Goal: Browse casually

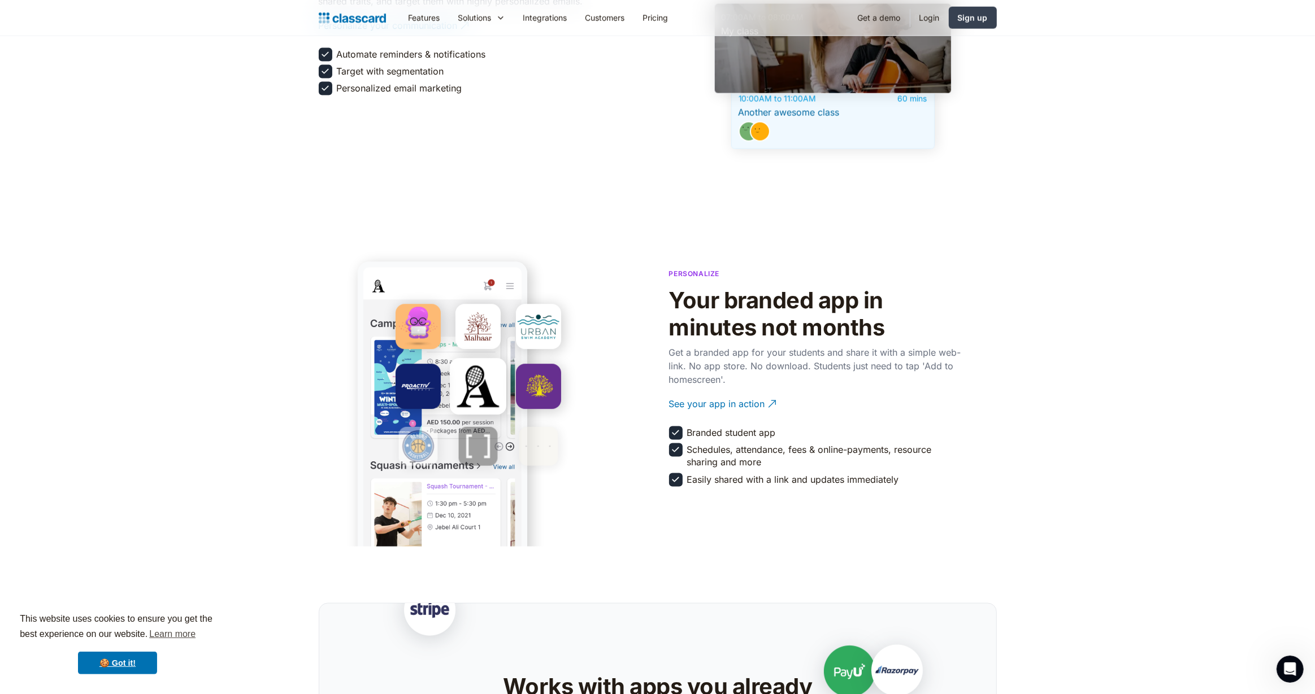
scroll to position [1826, 0]
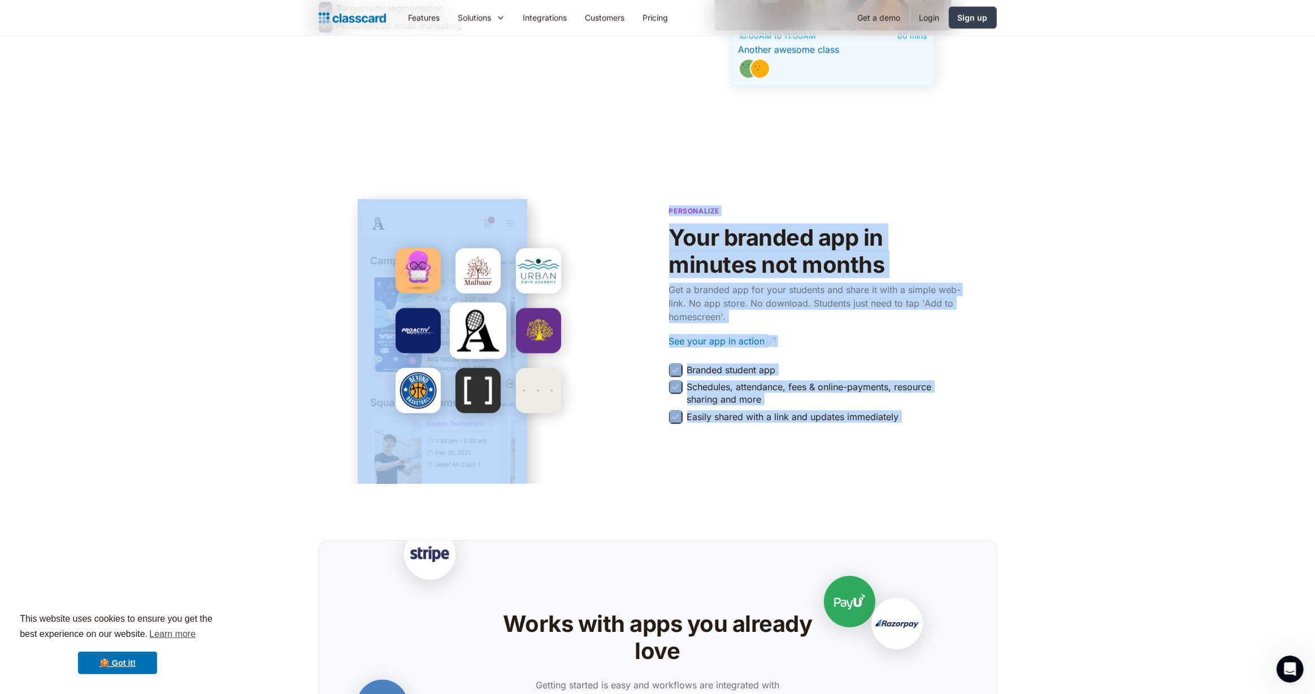
drag, startPoint x: 656, startPoint y: 246, endPoint x: 927, endPoint y: 508, distance: 377.2
click at [927, 508] on body "This website uses cookies to ensure you get the best experience on our website.…" at bounding box center [657, 300] width 1315 height 4253
click at [927, 508] on section "Works with apps you already love Getting started is easy and workflows are inte…" at bounding box center [657, 640] width 1315 height 312
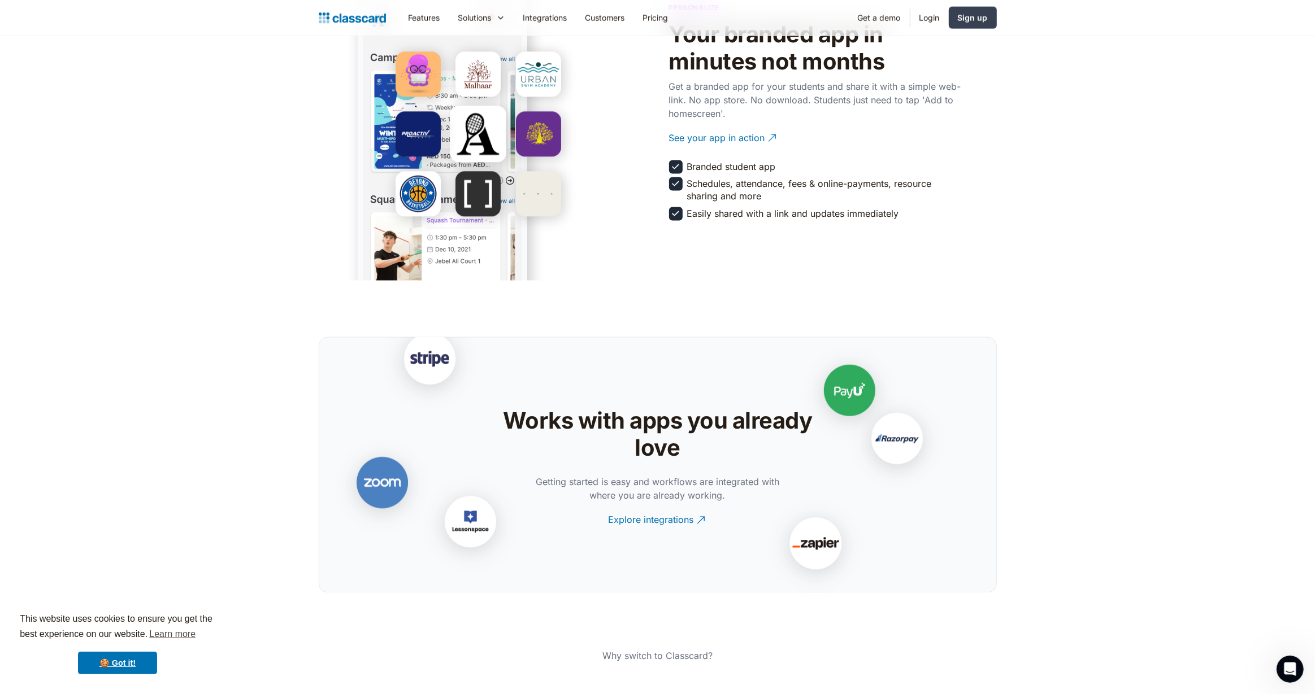
scroll to position [2029, 0]
click at [449, 362] on img at bounding box center [429, 363] width 113 height 113
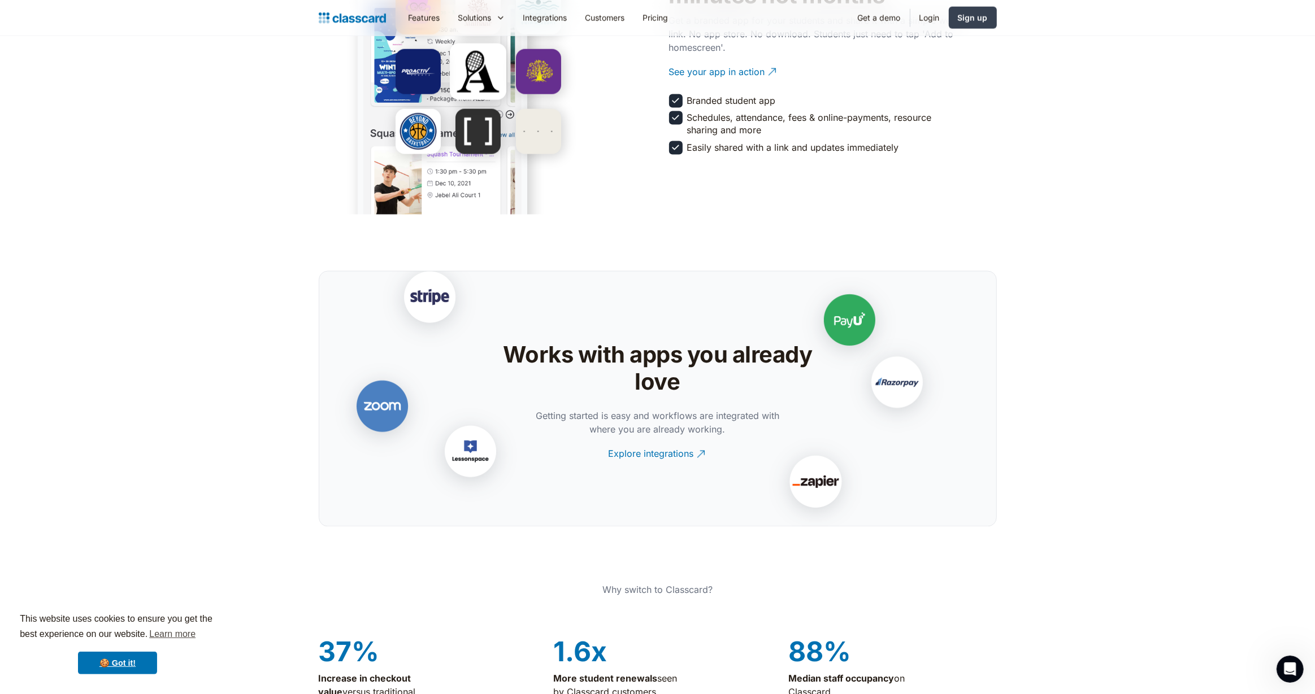
scroll to position [2232, 0]
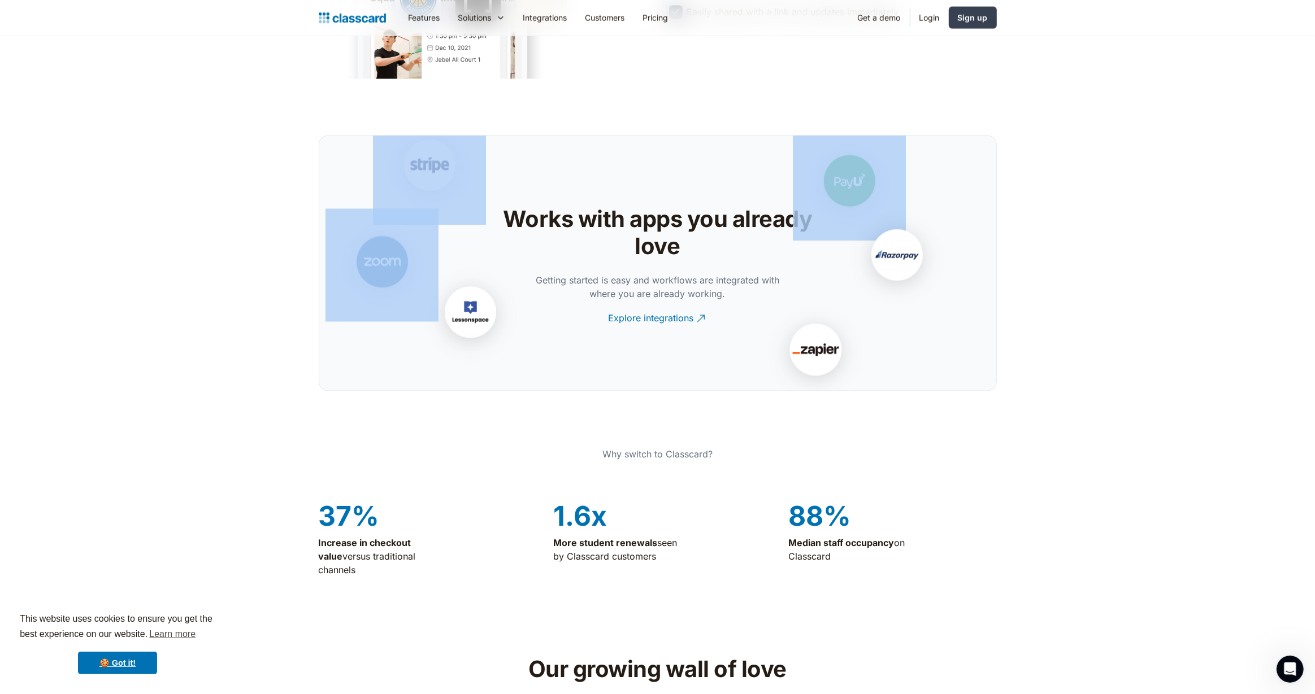
drag, startPoint x: 858, startPoint y: 405, endPoint x: 810, endPoint y: 412, distance: 49.1
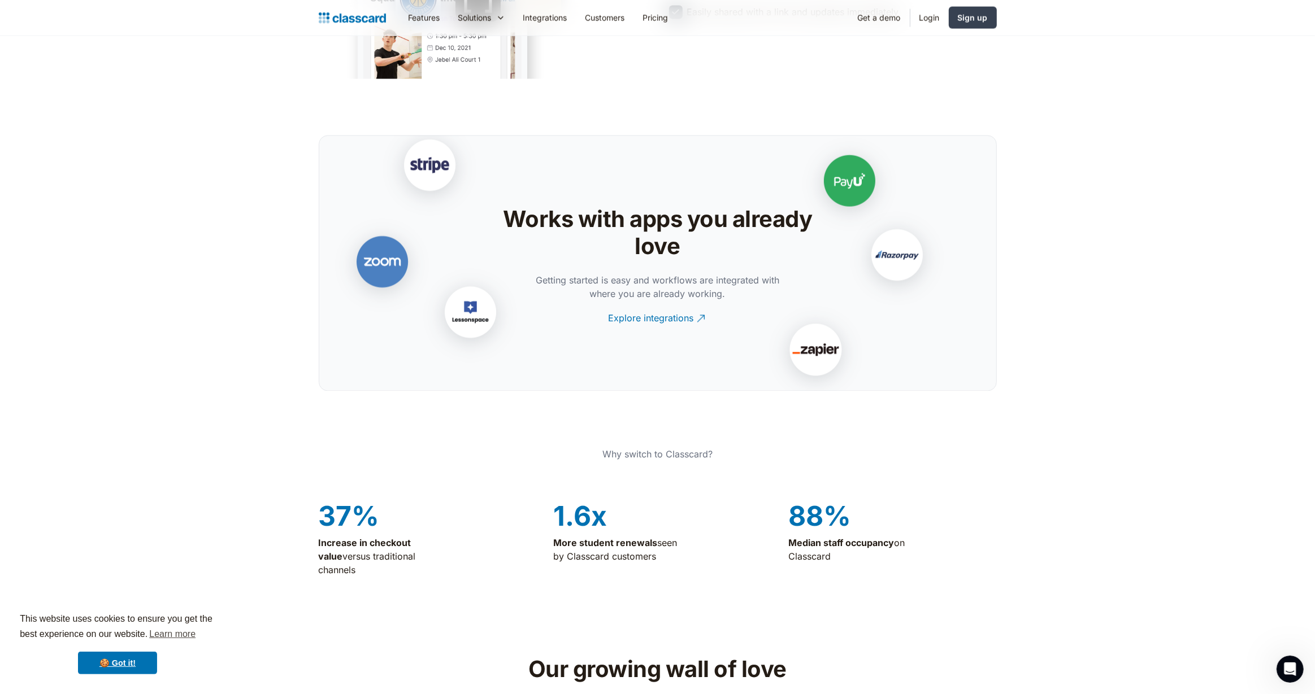
click at [855, 472] on div "Why switch to Classcard? 37% Increase in checkout value versus traditional chan…" at bounding box center [658, 517] width 678 height 138
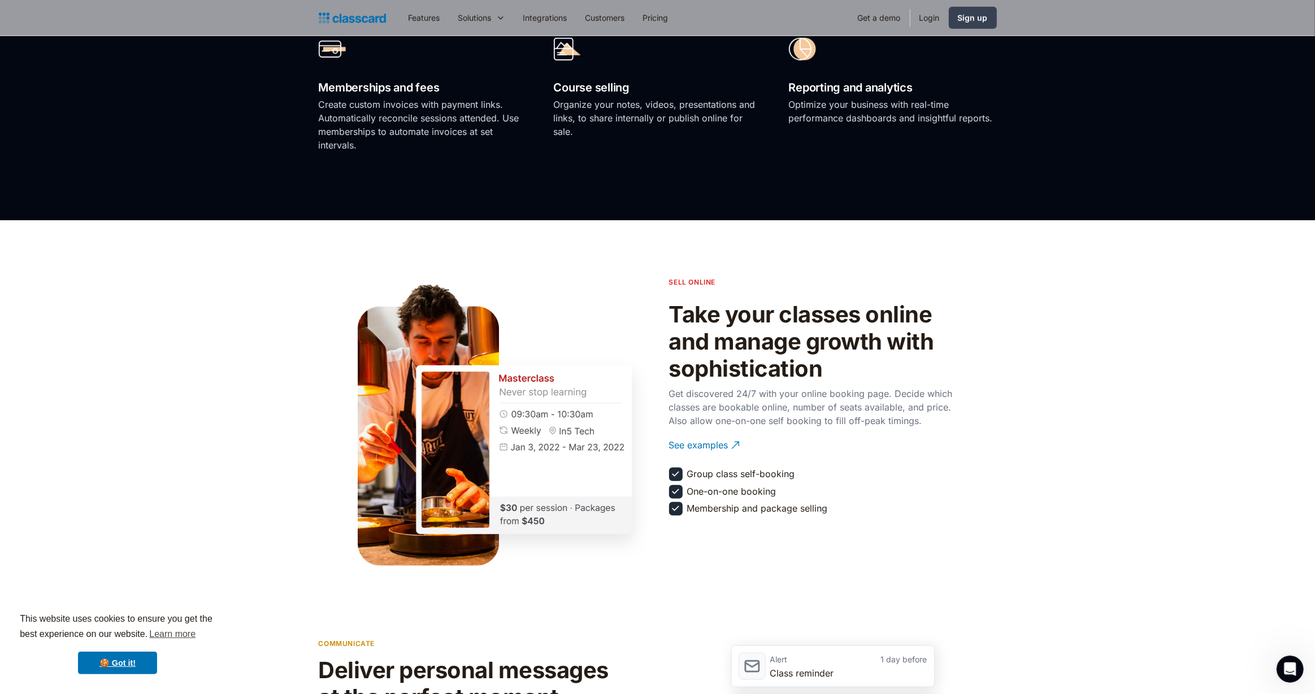
scroll to position [1034, 0]
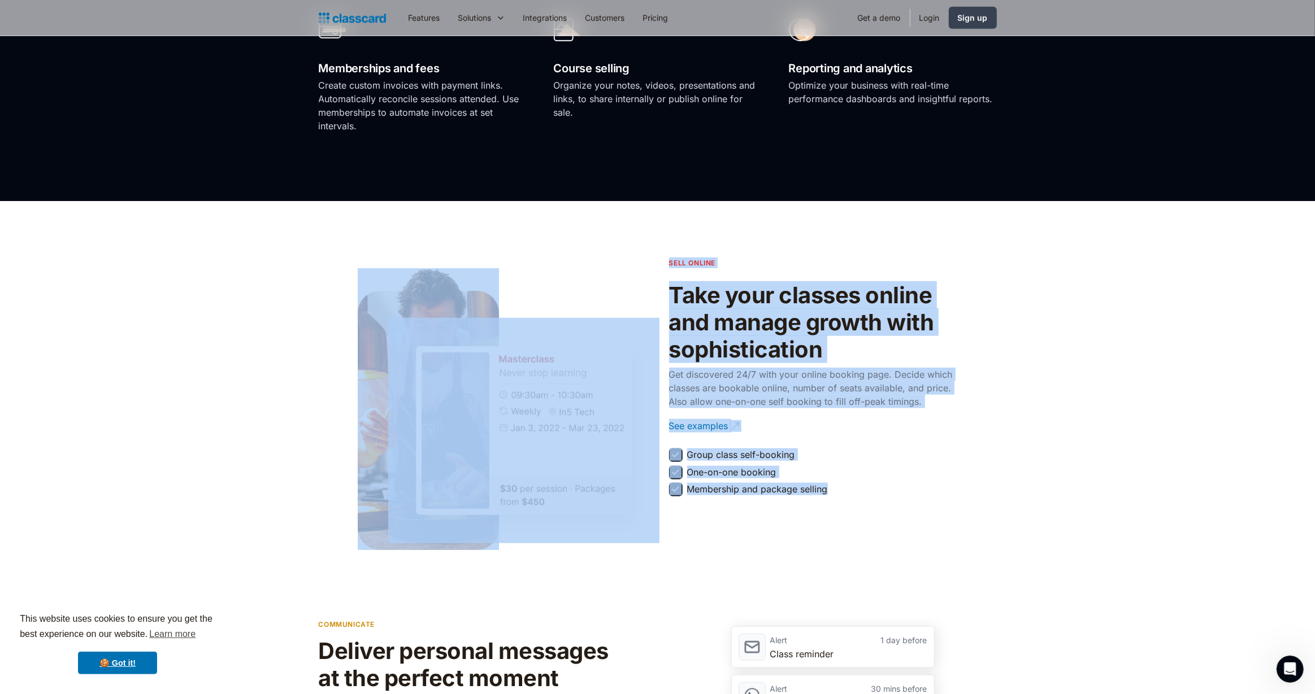
drag, startPoint x: 487, startPoint y: 221, endPoint x: 750, endPoint y: 489, distance: 375.9
click at [488, 221] on section "sell online Take your classes online and manage growth with sophistication Get …" at bounding box center [657, 378] width 1315 height 355
click at [737, 359] on h2 "Take your classes online and manage growth with sophistication" at bounding box center [816, 322] width 294 height 81
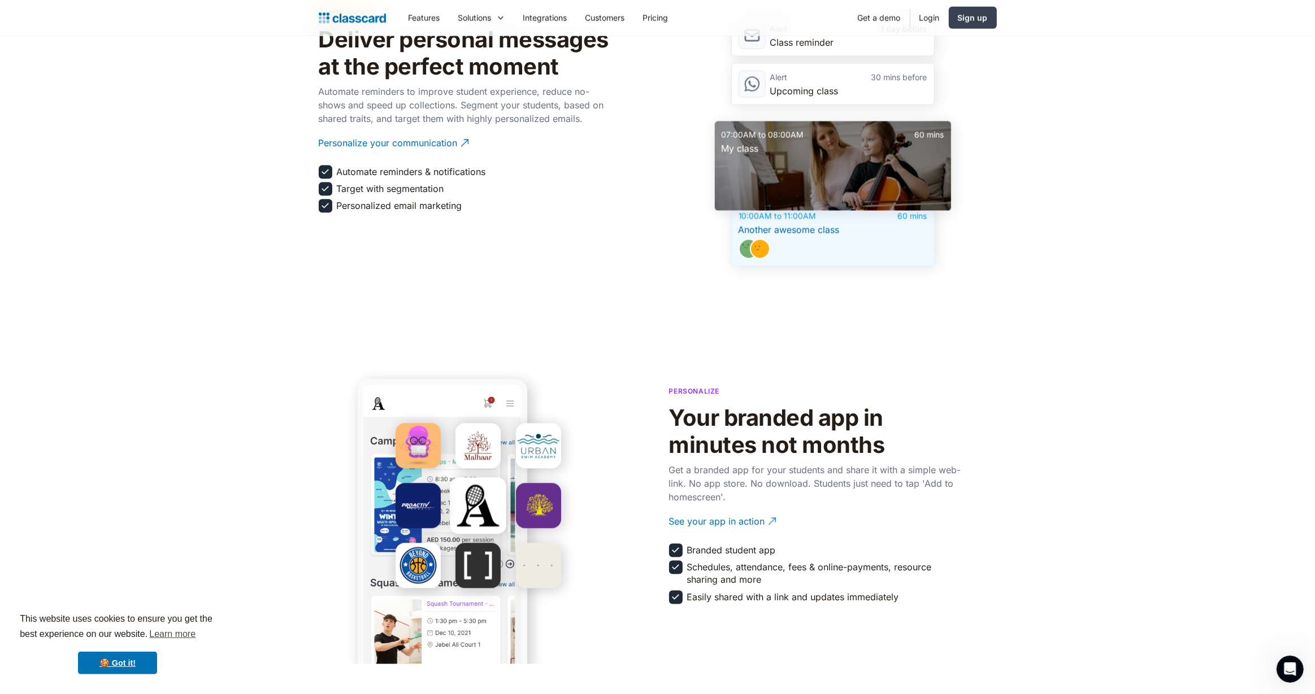
scroll to position [1842, 0]
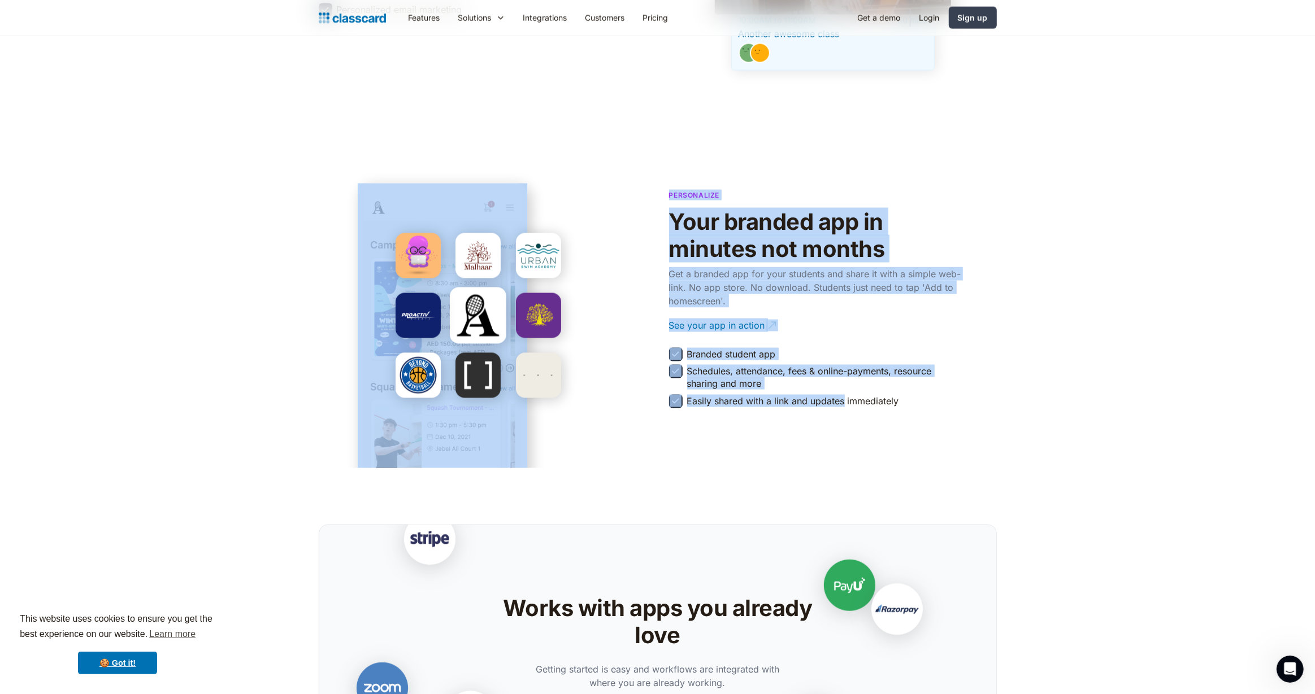
drag, startPoint x: 656, startPoint y: 212, endPoint x: 845, endPoint y: 406, distance: 270.1
click at [845, 406] on div "Personalize Your branded app in minutes not months Get a branded app for your s…" at bounding box center [658, 298] width 678 height 228
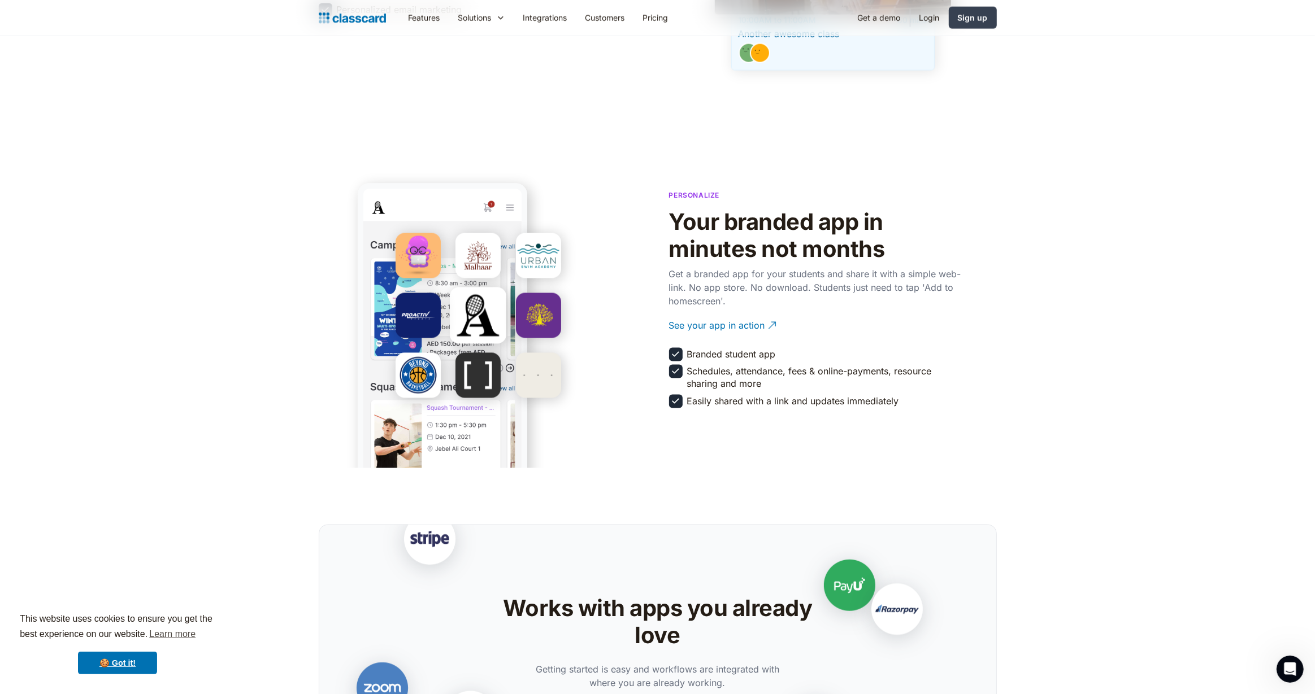
click at [851, 433] on section "Personalize Your branded app in minutes not months Get a branded app for your s…" at bounding box center [657, 297] width 1315 height 341
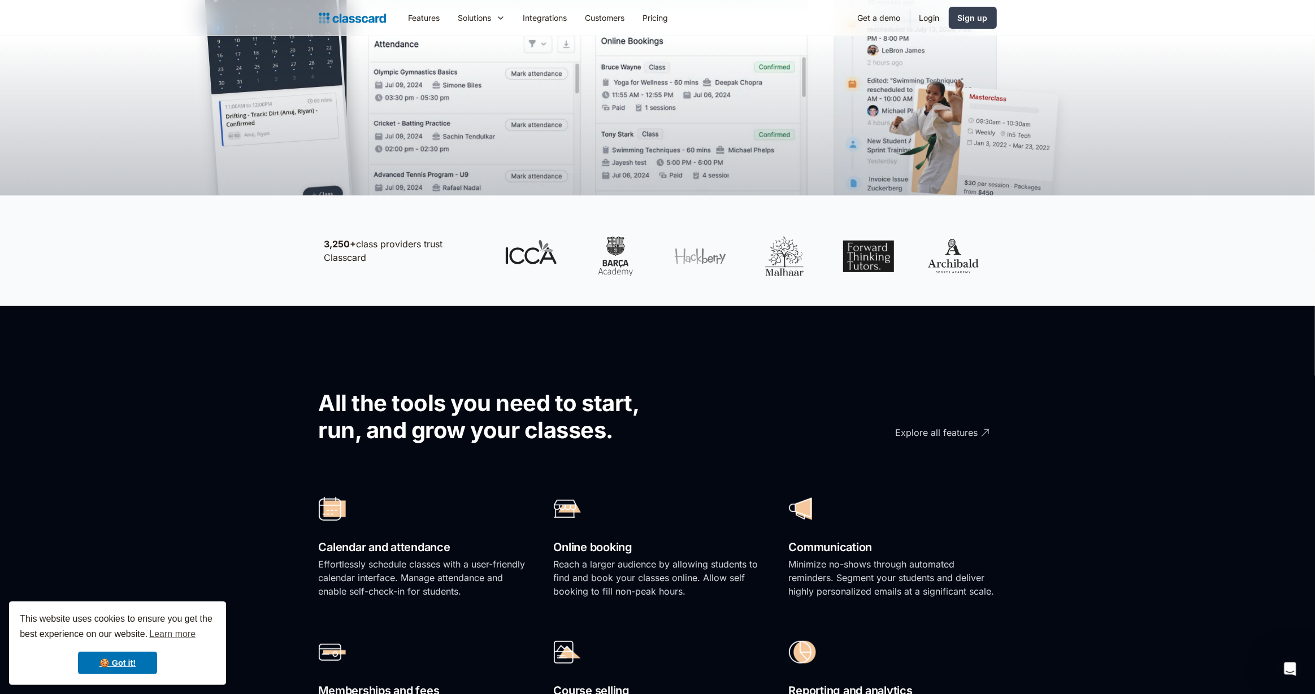
scroll to position [0, 0]
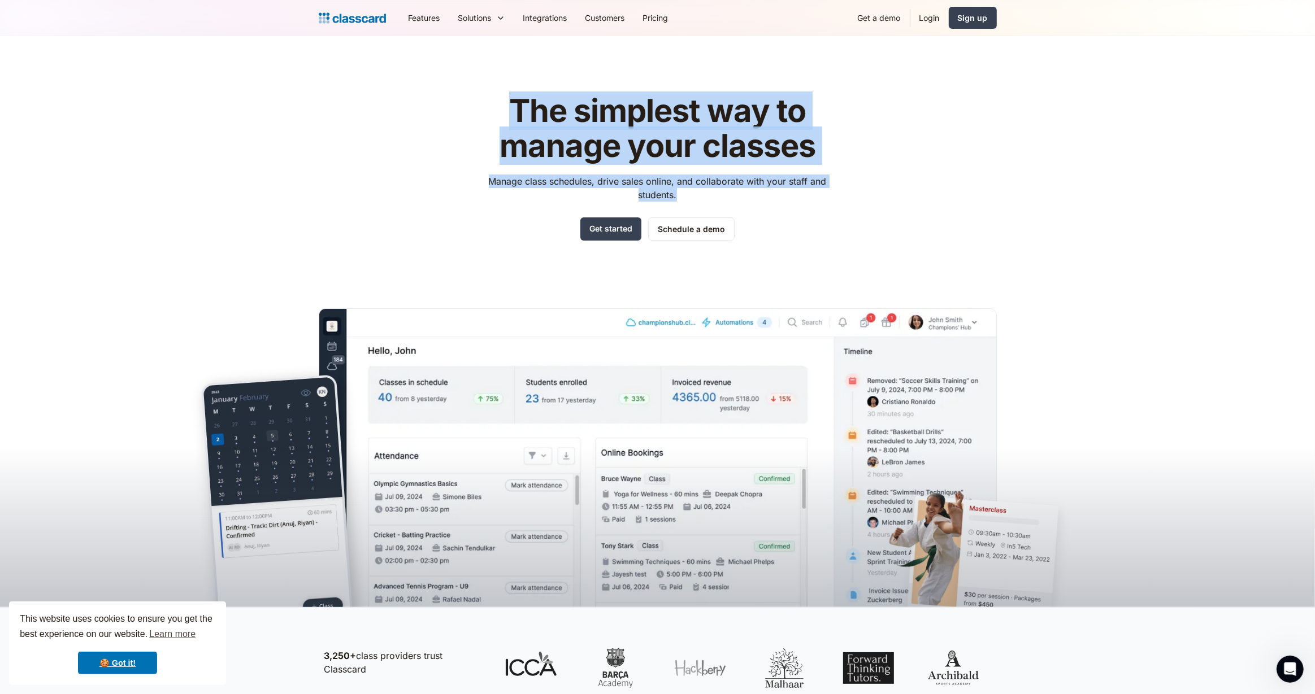
drag, startPoint x: 807, startPoint y: 217, endPoint x: 464, endPoint y: 133, distance: 353.5
click at [408, 114] on div "The simplest way to manage your classes Manage class schedules, drive sales onl…" at bounding box center [658, 342] width 678 height 532
click at [464, 133] on div "The simplest way to manage your classes Manage class schedules, drive sales onl…" at bounding box center [658, 342] width 678 height 532
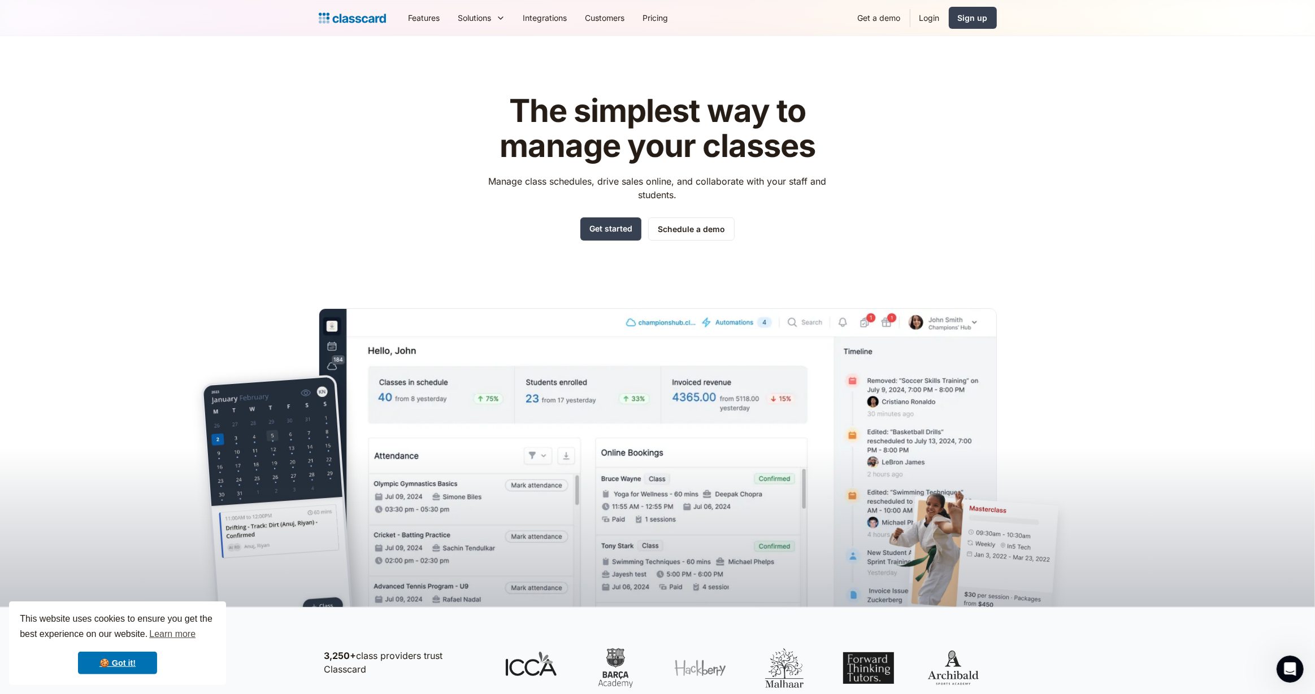
drag, startPoint x: 475, startPoint y: 107, endPoint x: 798, endPoint y: 286, distance: 369.2
click at [796, 287] on div "The simplest way to manage your classes Manage class schedules, drive sales onl…" at bounding box center [658, 342] width 678 height 532
click at [798, 284] on div "The simplest way to manage your classes Manage class schedules, drive sales onl…" at bounding box center [658, 342] width 678 height 532
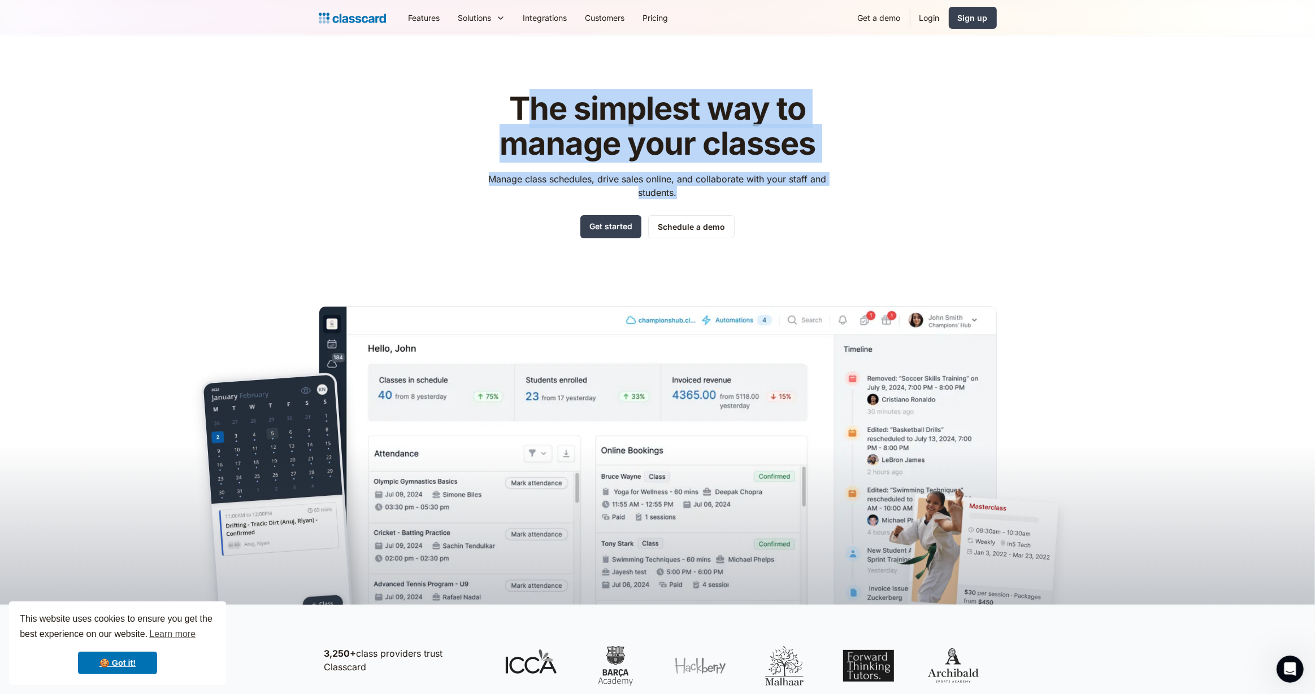
drag, startPoint x: 520, startPoint y: 108, endPoint x: 827, endPoint y: 203, distance: 321.1
click at [826, 203] on div "The simplest way to manage your classes Manage class schedules, drive sales onl…" at bounding box center [657, 165] width 359 height 147
click at [827, 203] on div "The simplest way to manage your classes Manage class schedules, drive sales onl…" at bounding box center [657, 165] width 359 height 147
drag, startPoint x: 698, startPoint y: 207, endPoint x: 515, endPoint y: 113, distance: 205.4
click at [524, 108] on div "The simplest way to manage your classes Manage class schedules, drive sales onl…" at bounding box center [658, 339] width 678 height 532
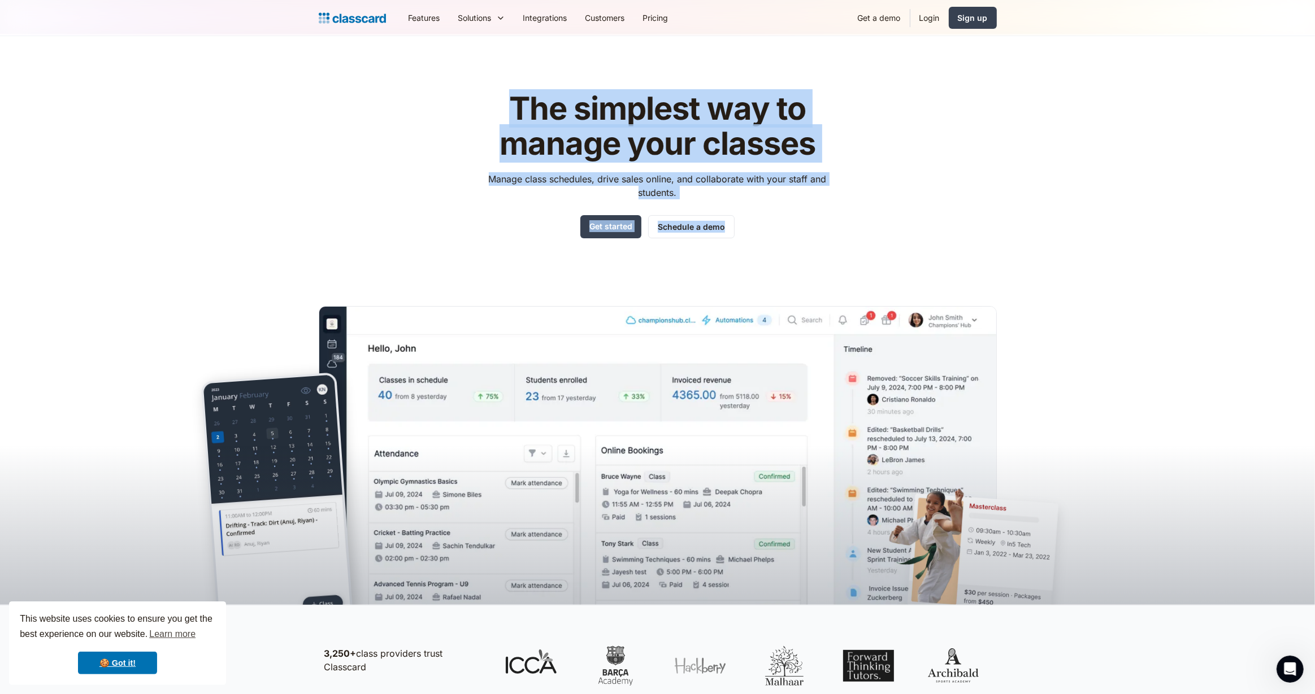
drag, startPoint x: 476, startPoint y: 114, endPoint x: 743, endPoint y: 243, distance: 296.9
click at [743, 243] on div "The simplest way to manage your classes Manage class schedules, drive sales onl…" at bounding box center [658, 339] width 678 height 532
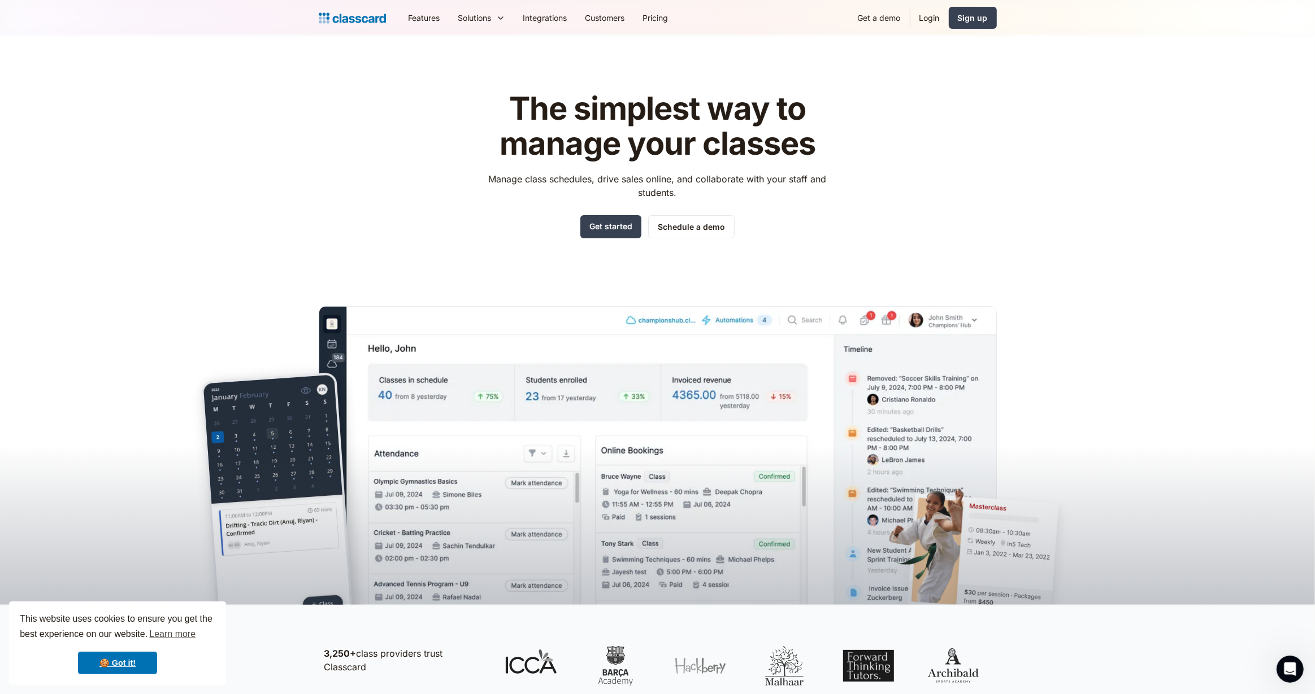
click at [737, 244] on div "The simplest way to manage your classes Manage class schedules, drive sales onl…" at bounding box center [658, 339] width 678 height 532
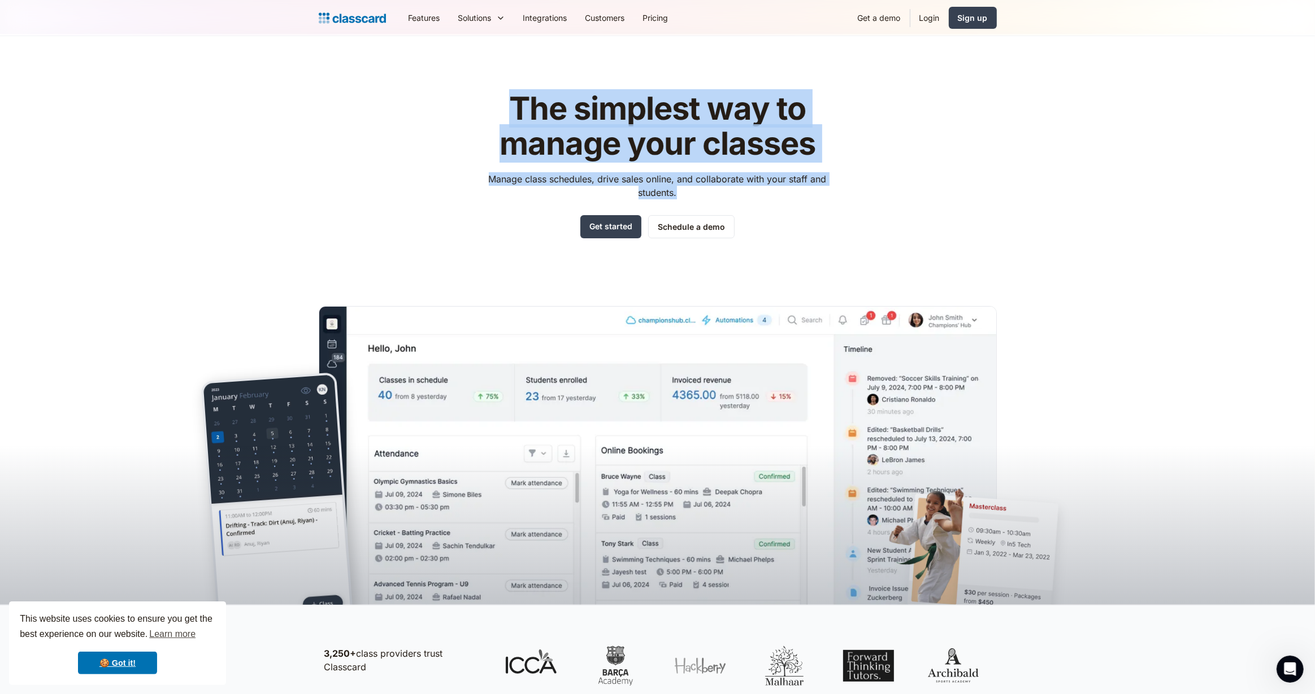
drag, startPoint x: 484, startPoint y: 155, endPoint x: 458, endPoint y: 102, distance: 58.6
click at [456, 100] on div "The simplest way to manage your classes Manage class schedules, drive sales onl…" at bounding box center [658, 339] width 678 height 532
drag, startPoint x: 458, startPoint y: 103, endPoint x: 513, endPoint y: 129, distance: 60.9
click at [458, 103] on div "The simplest way to manage your classes Manage class schedules, drive sales onl…" at bounding box center [658, 339] width 678 height 532
drag, startPoint x: 710, startPoint y: 224, endPoint x: 768, endPoint y: 250, distance: 64.0
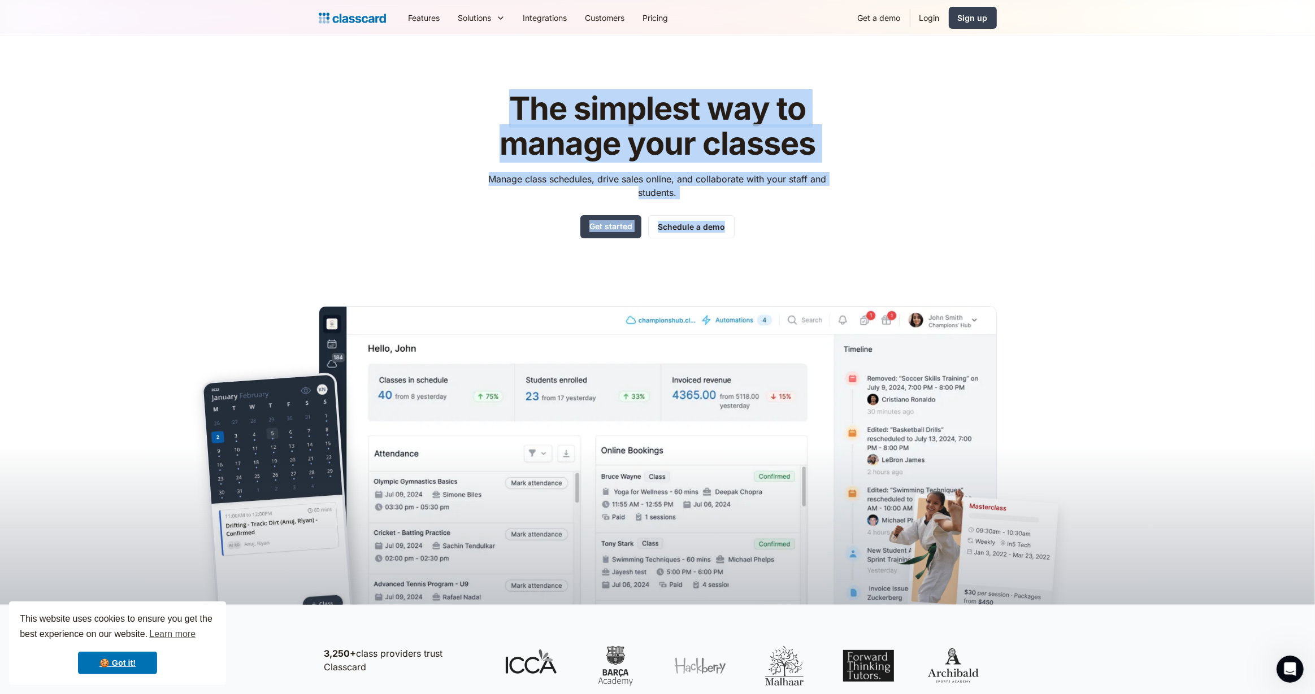
click at [768, 250] on div "The simplest way to manage your classes Manage class schedules, drive sales onl…" at bounding box center [658, 339] width 678 height 532
drag, startPoint x: 455, startPoint y: 85, endPoint x: 467, endPoint y: 96, distance: 16.0
click at [456, 85] on div "The simplest way to manage your classes Manage class schedules, drive sales onl…" at bounding box center [658, 339] width 678 height 532
click at [467, 96] on div "The simplest way to manage your classes Manage class schedules, drive sales onl…" at bounding box center [658, 339] width 678 height 532
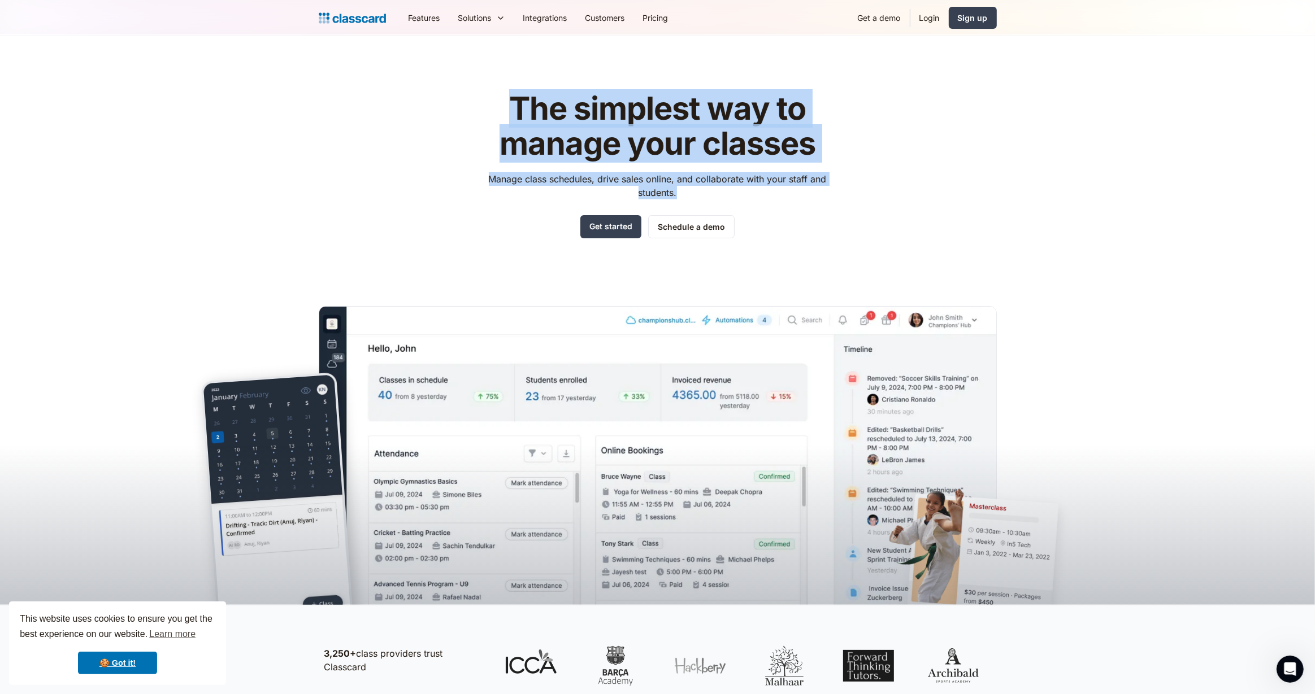
drag, startPoint x: 471, startPoint y: 106, endPoint x: 840, endPoint y: 252, distance: 396.1
click at [839, 253] on div "The simplest way to manage your classes Manage class schedules, drive sales onl…" at bounding box center [658, 339] width 678 height 532
click at [840, 252] on div "The simplest way to manage your classes Manage class schedules, drive sales onl…" at bounding box center [658, 339] width 678 height 532
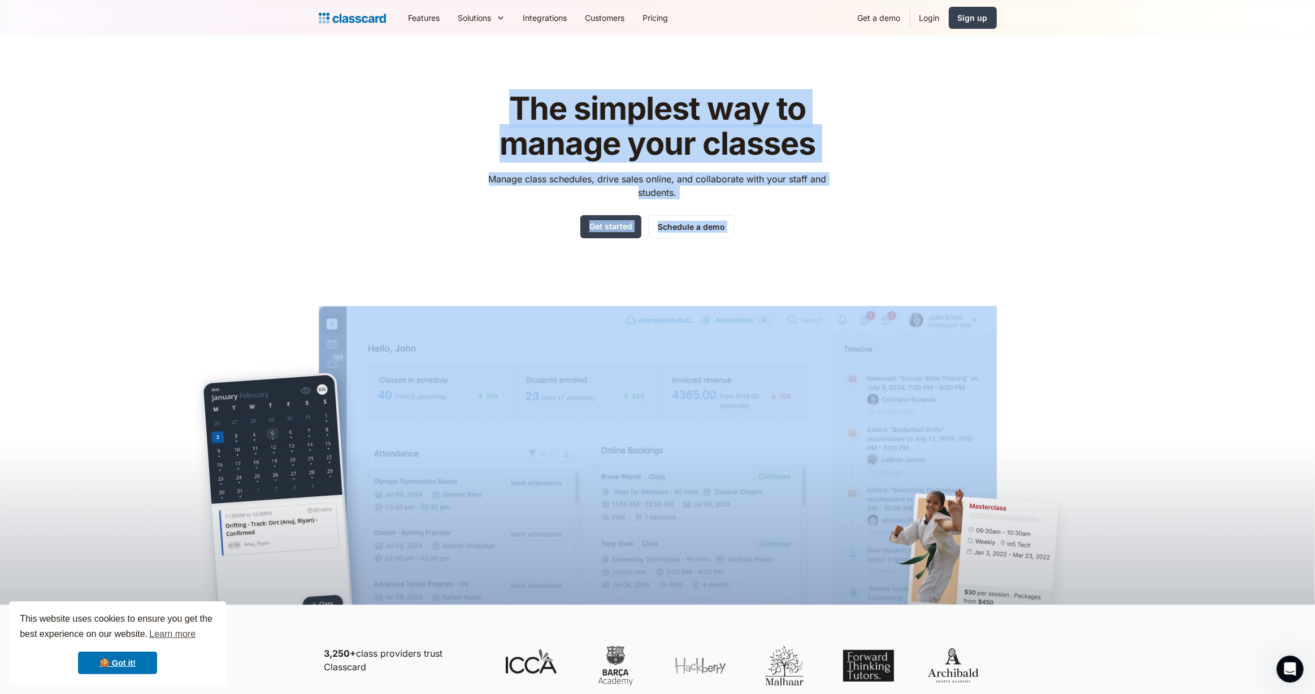
drag, startPoint x: 485, startPoint y: 99, endPoint x: 803, endPoint y: 230, distance: 343.7
click at [840, 299] on div "The simplest way to manage your classes Manage class schedules, drive sales onl…" at bounding box center [658, 339] width 678 height 532
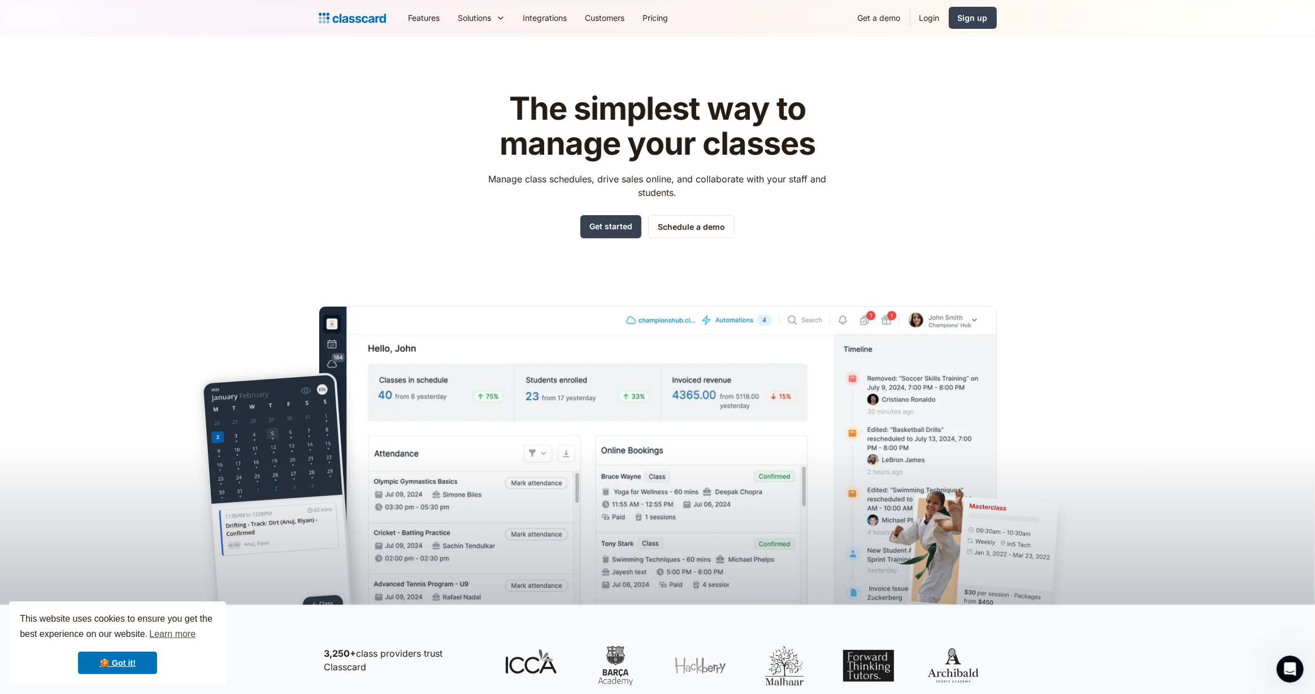
drag, startPoint x: 802, startPoint y: 225, endPoint x: 802, endPoint y: 238, distance: 13.0
click at [803, 229] on div "The simplest way to manage your classes Manage class schedules, drive sales onl…" at bounding box center [657, 165] width 359 height 147
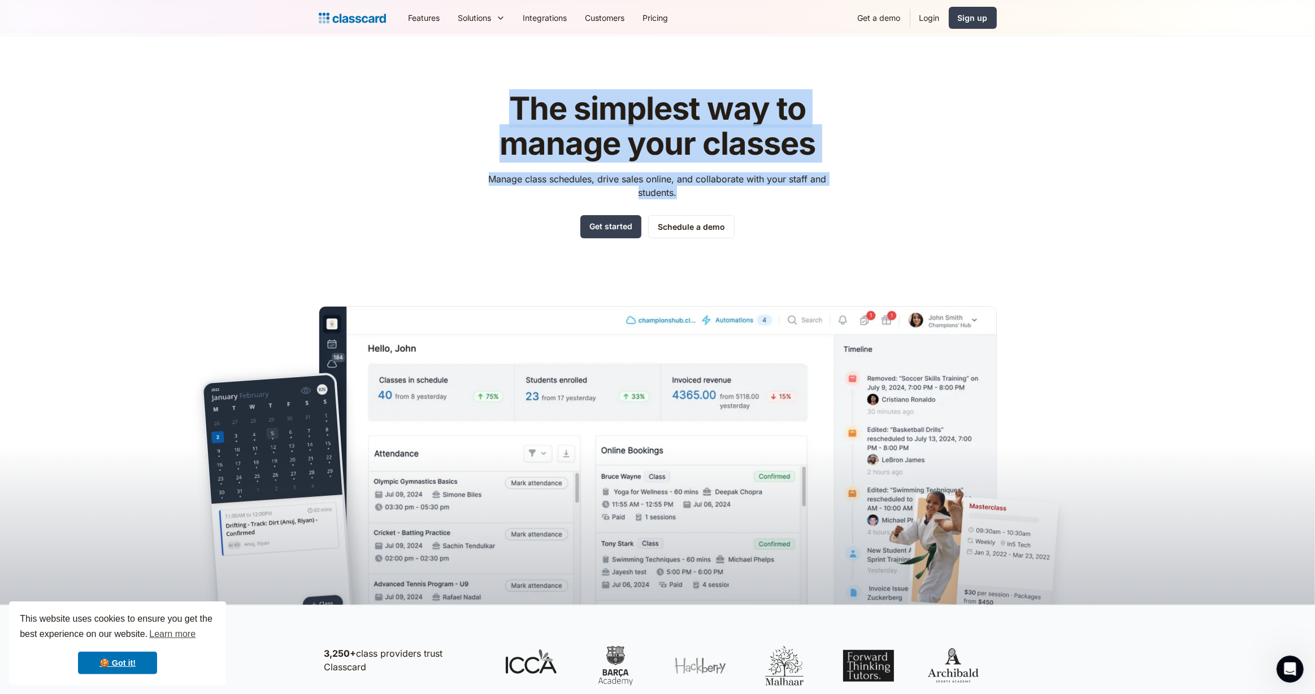
drag, startPoint x: 794, startPoint y: 247, endPoint x: 444, endPoint y: 84, distance: 386.2
click at [434, 76] on div "The simplest way to manage your classes Manage class schedules, drive sales onl…" at bounding box center [658, 339] width 678 height 532
click at [445, 84] on div "The simplest way to manage your classes Manage class schedules, drive sales onl…" at bounding box center [658, 339] width 678 height 532
drag, startPoint x: 726, startPoint y: 223, endPoint x: 802, endPoint y: 243, distance: 78.9
click at [802, 254] on div "The simplest way to manage your classes Manage class schedules, drive sales onl…" at bounding box center [658, 339] width 678 height 532
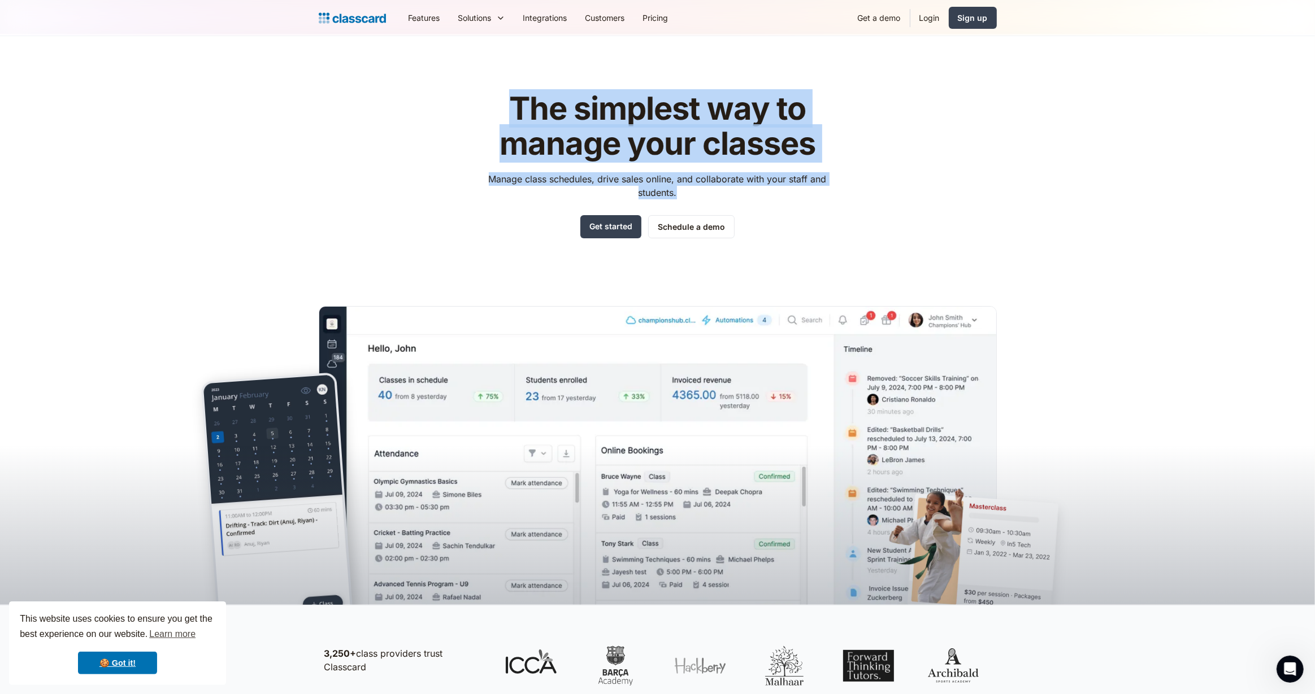
click at [802, 243] on div "The simplest way to manage your classes Manage class schedules, drive sales onl…" at bounding box center [658, 339] width 678 height 532
drag, startPoint x: 613, startPoint y: 188, endPoint x: 738, endPoint y: 247, distance: 139.0
click at [738, 247] on div "The simplest way to manage your classes Manage class schedules, drive sales onl…" at bounding box center [658, 339] width 678 height 532
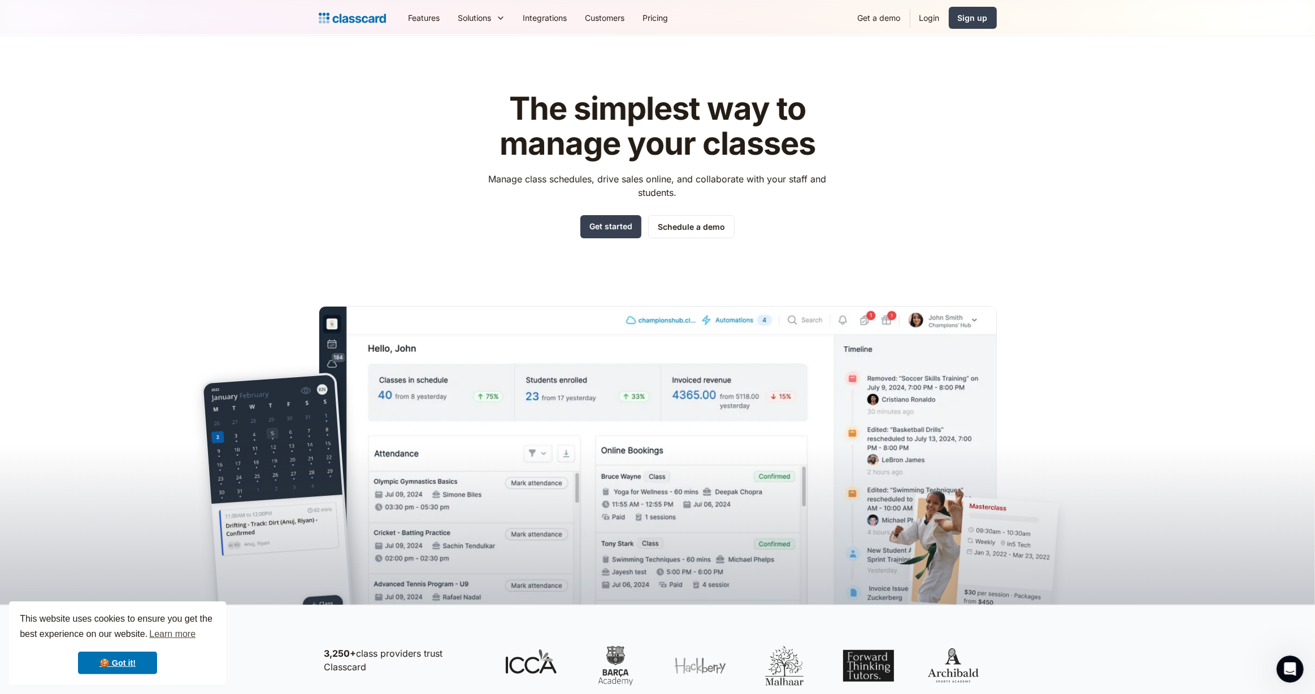
drag, startPoint x: 738, startPoint y: 247, endPoint x: 728, endPoint y: 256, distance: 13.7
click at [738, 247] on div "The simplest way to manage your classes Manage class schedules, drive sales onl…" at bounding box center [658, 339] width 678 height 532
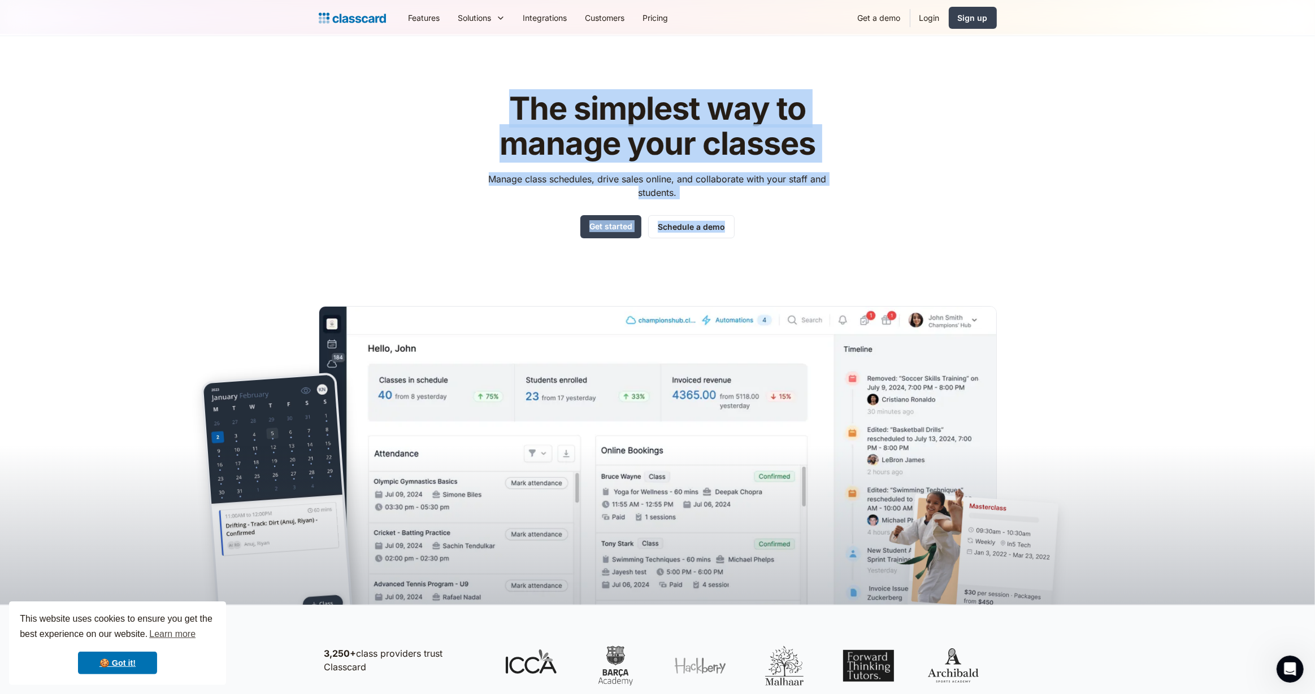
drag, startPoint x: 702, startPoint y: 232, endPoint x: 515, endPoint y: 90, distance: 233.9
click at [537, 63] on header "The simplest way to manage your classes Manage class schedules, drive sales onl…" at bounding box center [657, 319] width 1315 height 571
click at [514, 92] on h1 "The simplest way to manage your classes" at bounding box center [657, 126] width 359 height 69
drag, startPoint x: 756, startPoint y: 216, endPoint x: 825, endPoint y: 244, distance: 74.0
click at [789, 230] on div "The simplest way to manage your classes Manage class schedules, drive sales onl…" at bounding box center [658, 339] width 678 height 532
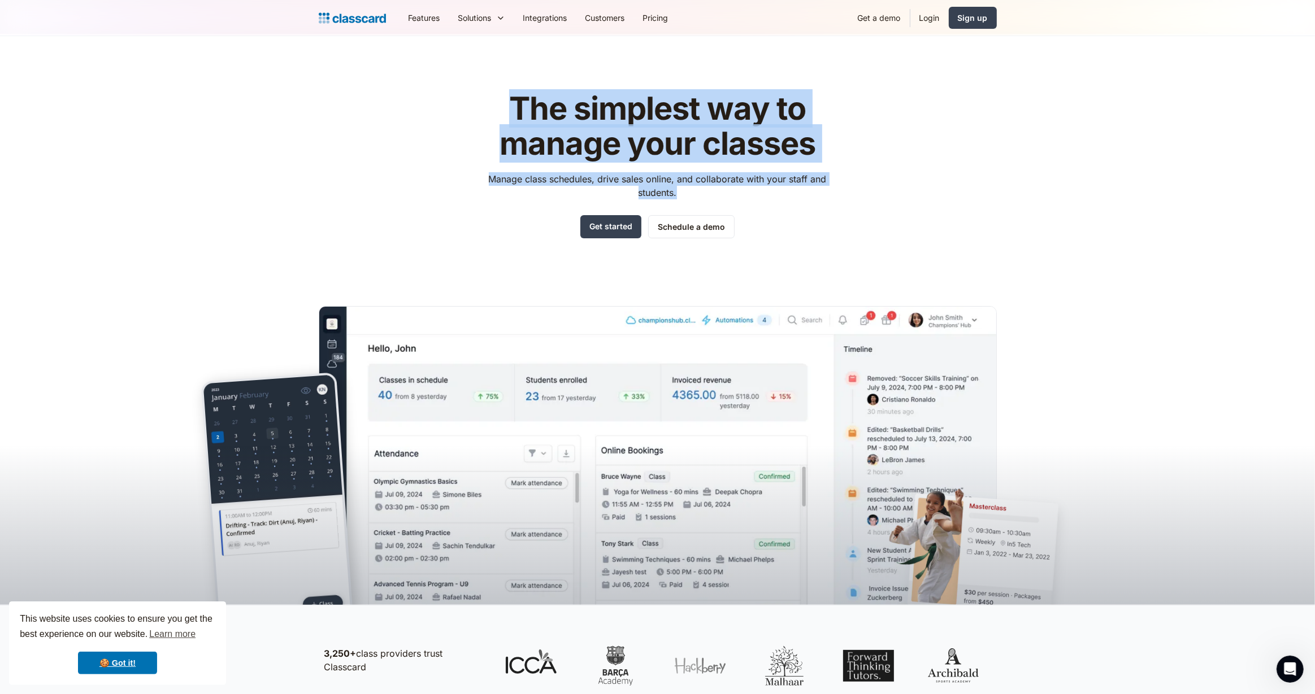
click at [825, 244] on div "The simplest way to manage your classes Manage class schedules, drive sales onl…" at bounding box center [658, 339] width 678 height 532
drag, startPoint x: 825, startPoint y: 244, endPoint x: 482, endPoint y: 118, distance: 365.0
click at [482, 117] on div "The simplest way to manage your classes Manage class schedules, drive sales onl…" at bounding box center [658, 339] width 678 height 532
click at [482, 118] on h1 "The simplest way to manage your classes" at bounding box center [657, 126] width 359 height 69
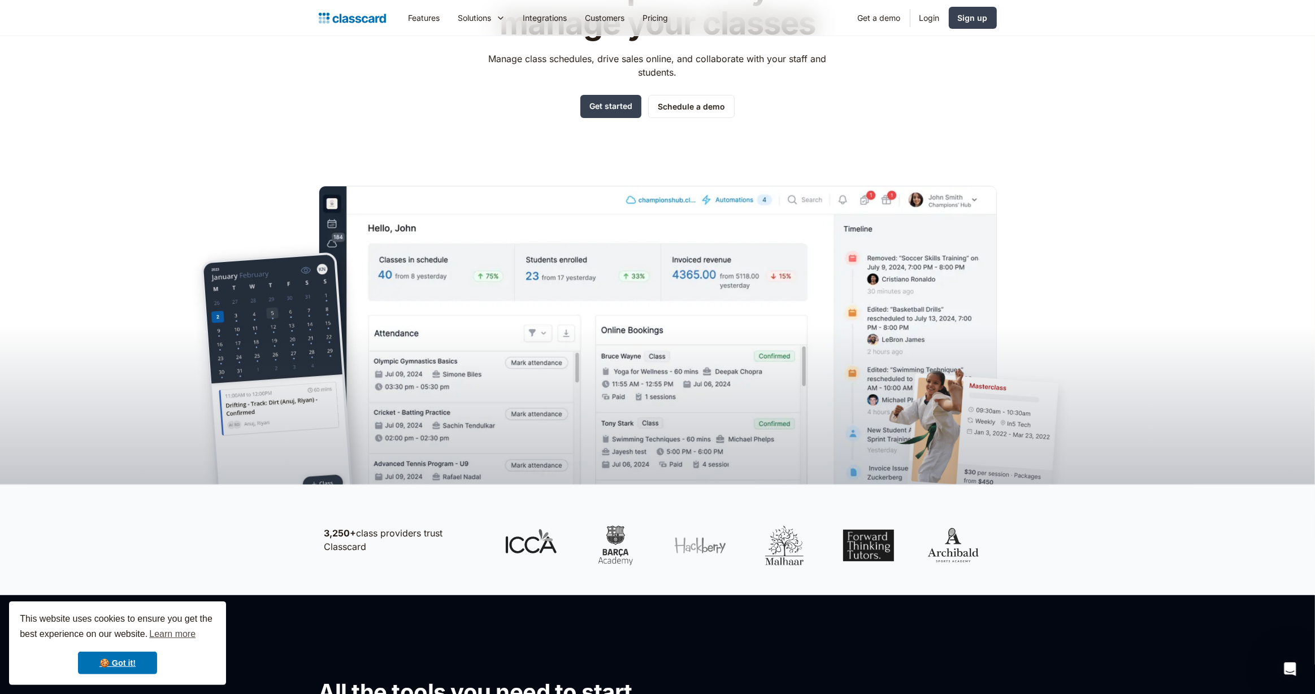
scroll to position [0, 0]
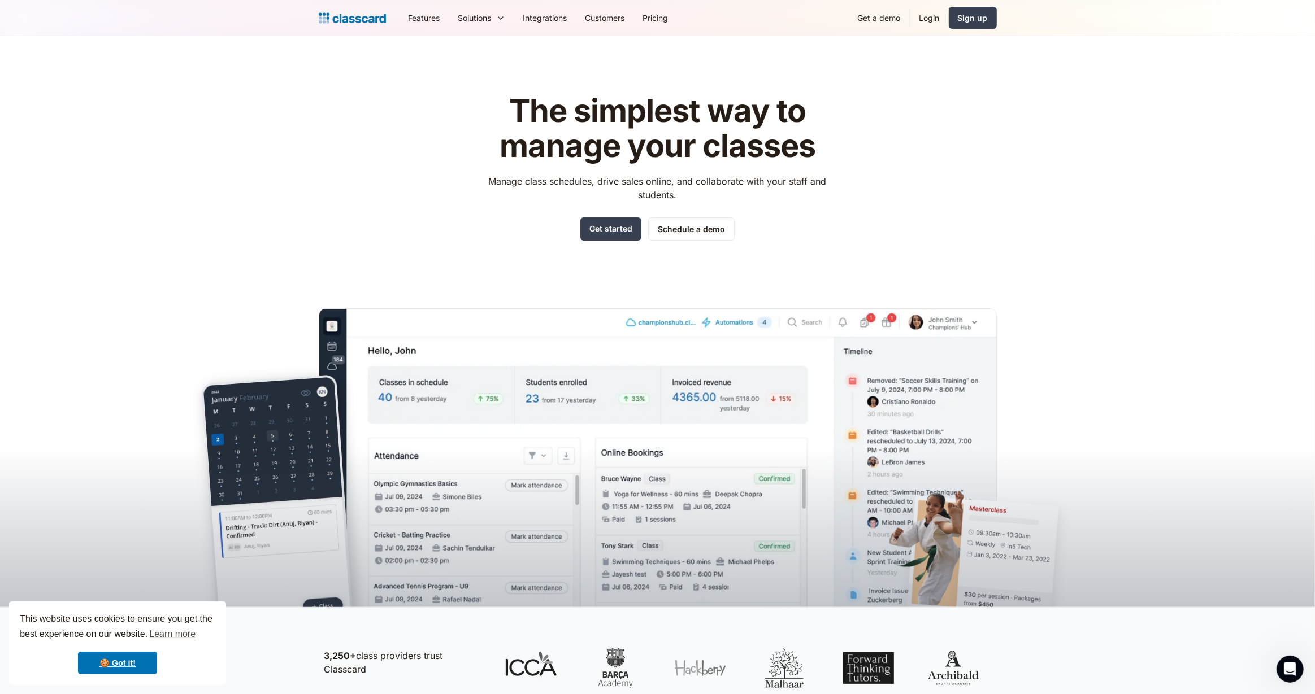
drag, startPoint x: 877, startPoint y: 299, endPoint x: 851, endPoint y: 268, distance: 40.1
click at [877, 297] on div "The simplest way to manage your classes Manage class schedules, drive sales onl…" at bounding box center [658, 342] width 678 height 532
click at [844, 261] on div "The simplest way to manage your classes Manage class schedules, drive sales onl…" at bounding box center [658, 342] width 678 height 532
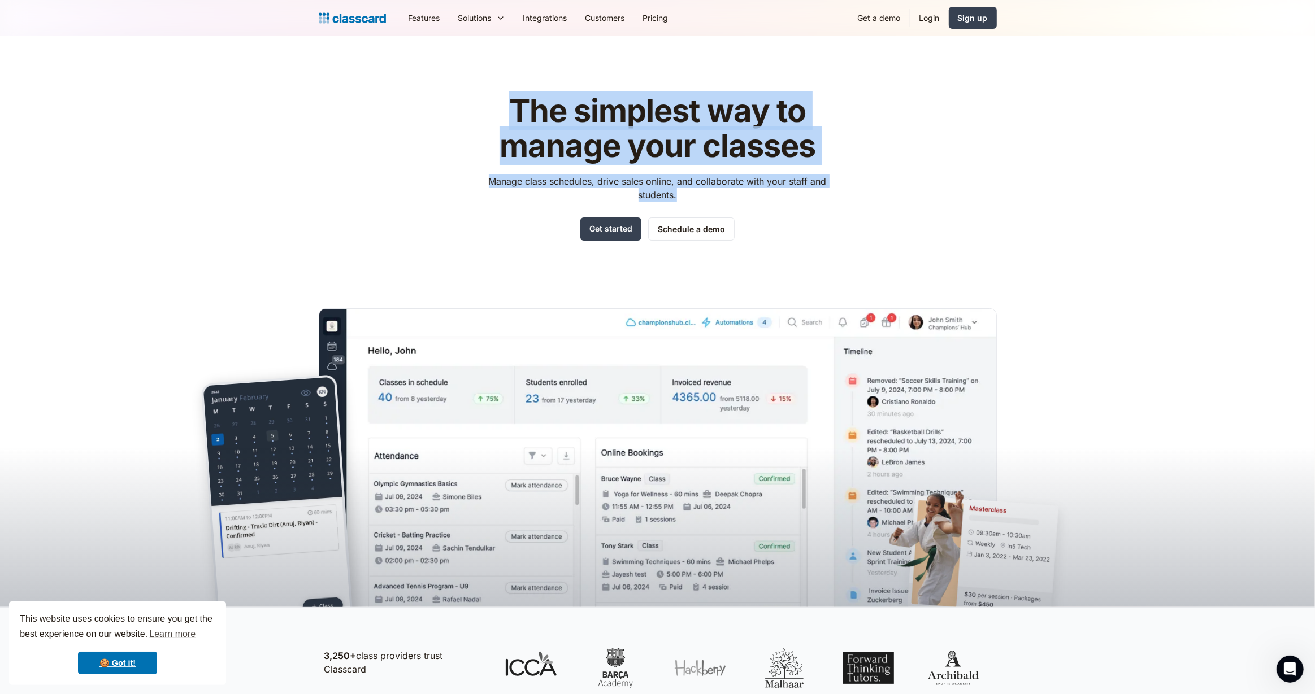
drag, startPoint x: 844, startPoint y: 261, endPoint x: 383, endPoint y: 97, distance: 489.4
click at [371, 89] on div "The simplest way to manage your classes Manage class schedules, drive sales onl…" at bounding box center [658, 342] width 678 height 532
click at [425, 119] on div "The simplest way to manage your classes Manage class schedules, drive sales onl…" at bounding box center [658, 342] width 678 height 532
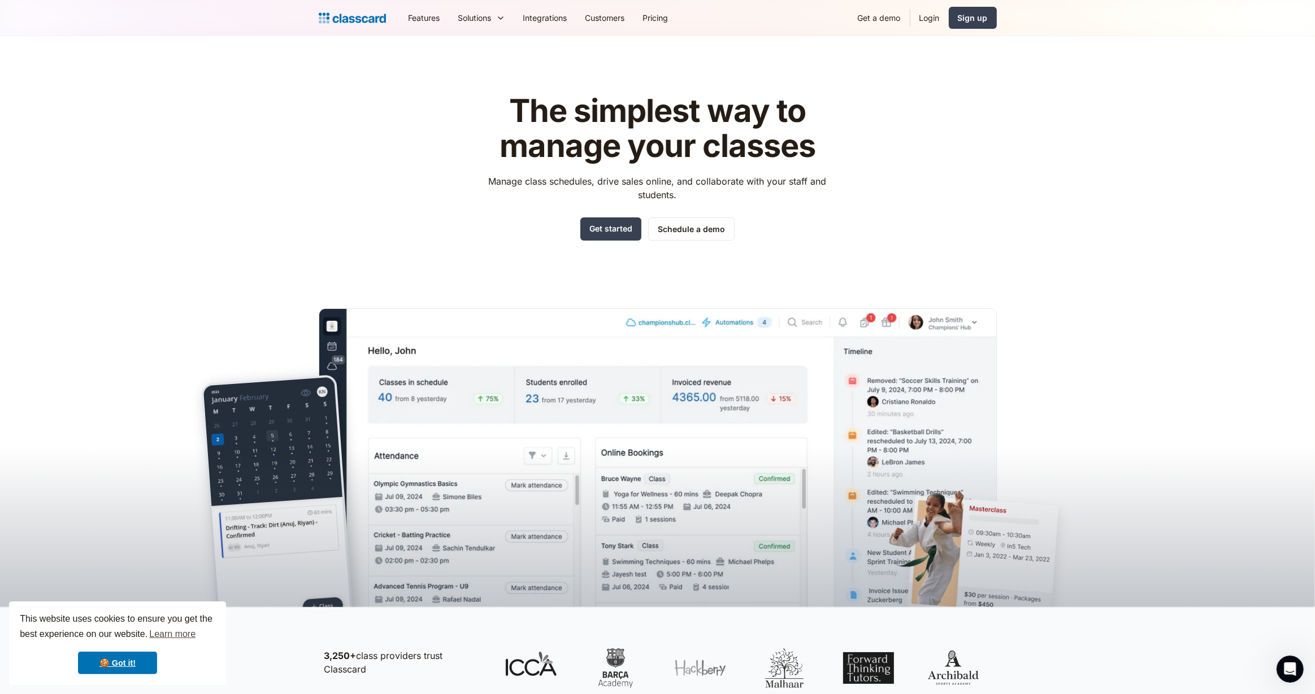
drag, startPoint x: 782, startPoint y: 414, endPoint x: 796, endPoint y: 420, distance: 15.7
click at [793, 424] on header "The simplest way to manage your classes Manage class schedules, drive sales onl…" at bounding box center [657, 321] width 1315 height 571
click at [780, 235] on div "The simplest way to manage your classes Manage class schedules, drive sales onl…" at bounding box center [657, 167] width 359 height 147
click at [547, 97] on h1 "The simplest way to manage your classes" at bounding box center [657, 128] width 359 height 69
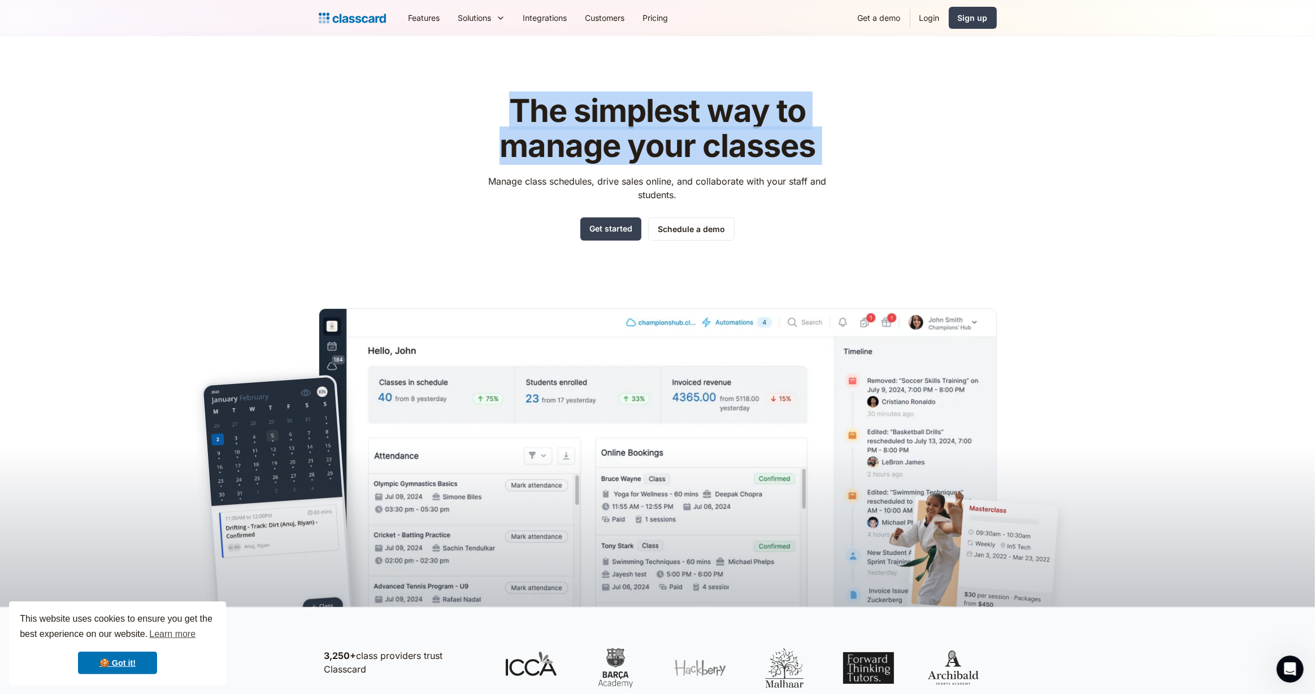
click at [547, 97] on h1 "The simplest way to manage your classes" at bounding box center [657, 128] width 359 height 69
click at [578, 105] on h1 "The simplest way to manage your classes" at bounding box center [657, 128] width 359 height 69
click at [630, 106] on h1 "The simplest way to manage your classes" at bounding box center [657, 128] width 359 height 69
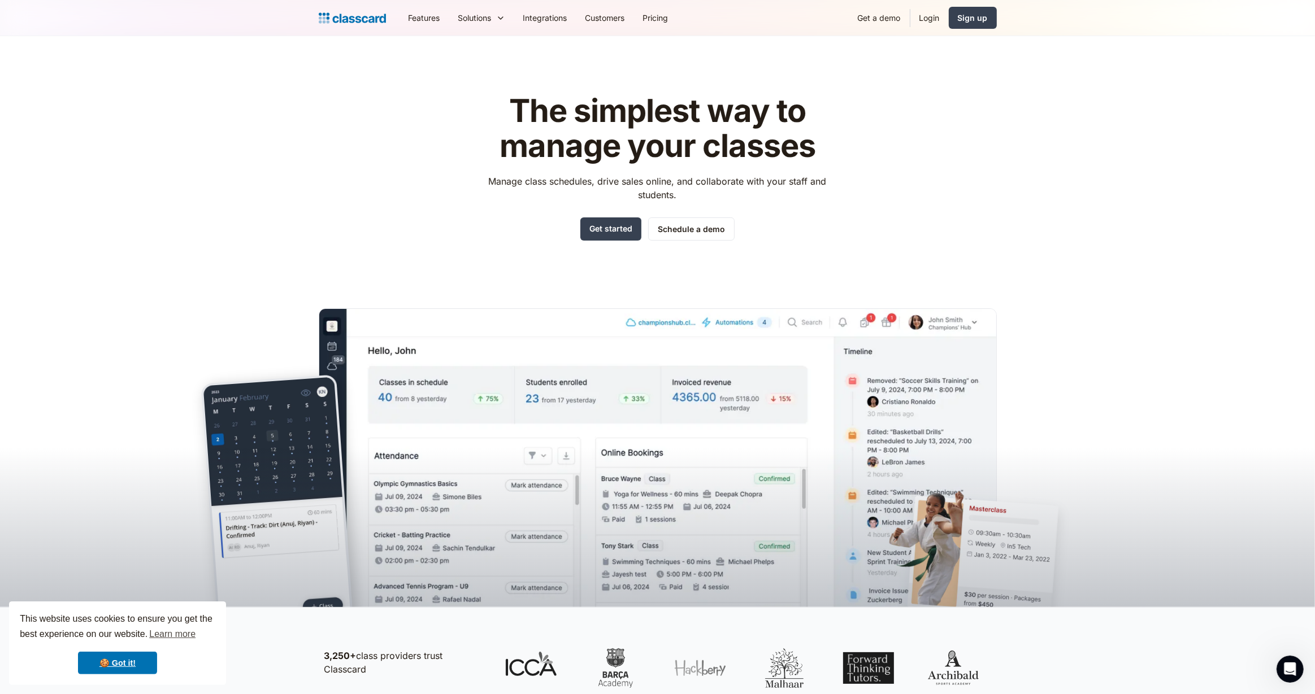
click at [650, 161] on h1 "The simplest way to manage your classes" at bounding box center [657, 128] width 359 height 69
